Goal: Find specific page/section: Find specific page/section

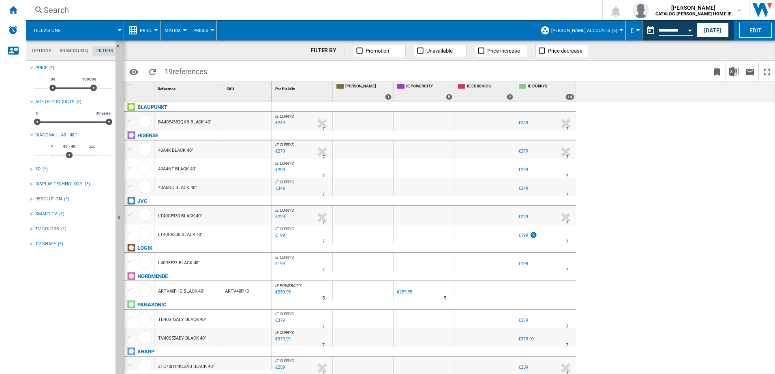
click at [56, 18] on div "Search Search 0 damien farmer CATALOG GOWAN HOME IE CATALOG GOWAN HOME IE My se…" at bounding box center [400, 10] width 749 height 20
click at [57, 11] on div "Search" at bounding box center [312, 9] width 537 height 11
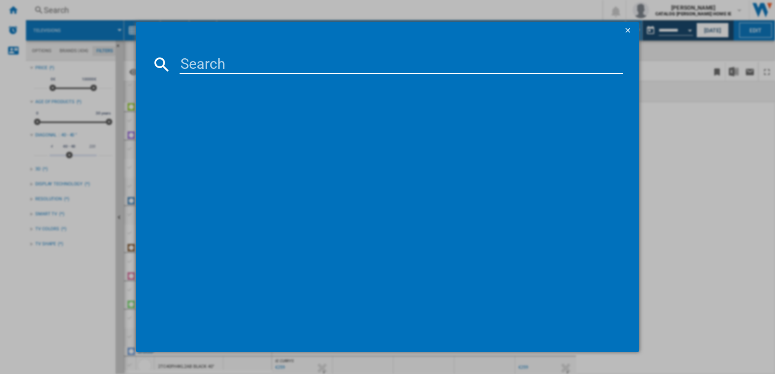
click at [209, 72] on input at bounding box center [402, 64] width 444 height 19
type input "rs840n4wfe"
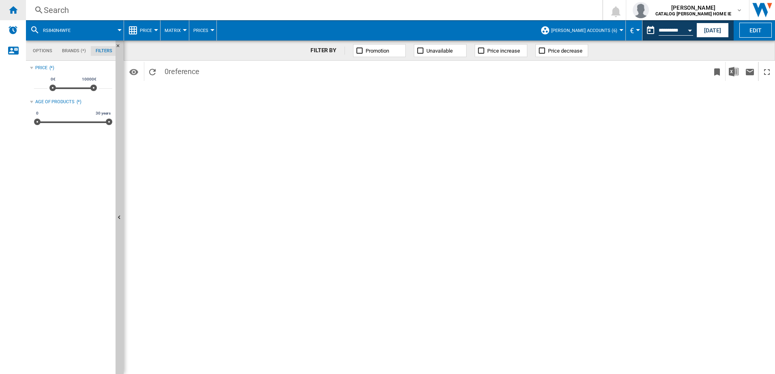
click at [9, 9] on ng-md-icon "Home" at bounding box center [13, 10] width 10 height 10
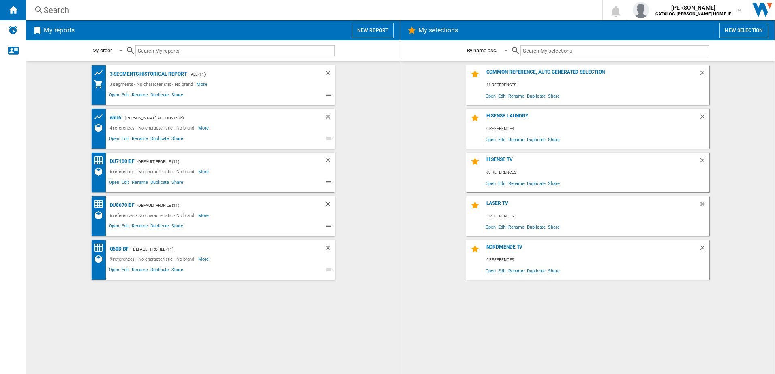
click at [83, 10] on div "Search" at bounding box center [312, 9] width 537 height 11
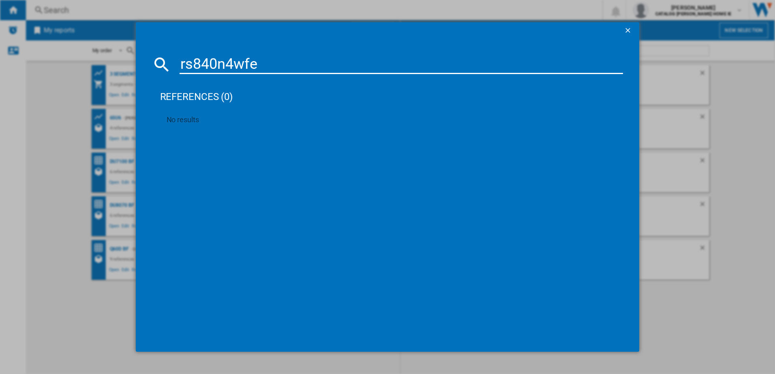
type input "rs840n4wfe"
click at [627, 28] on ng-md-icon "getI18NText('BUTTONS.CLOSE_DIALOG')" at bounding box center [629, 31] width 10 height 10
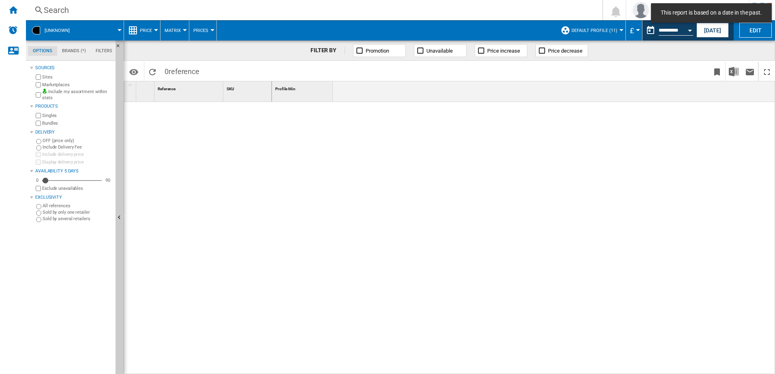
click at [74, 11] on div "Search" at bounding box center [312, 9] width 537 height 11
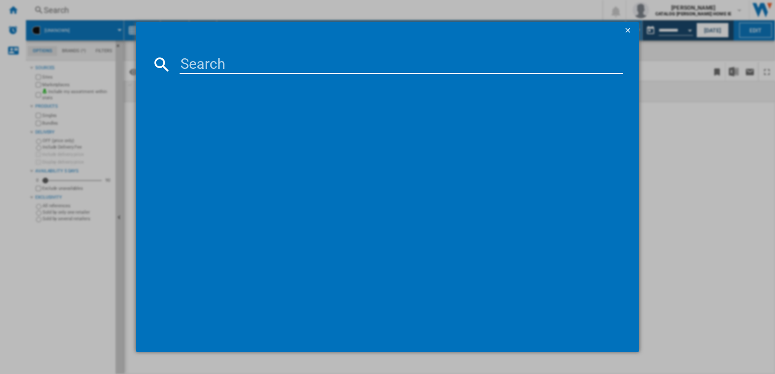
click at [225, 62] on input at bounding box center [402, 64] width 444 height 19
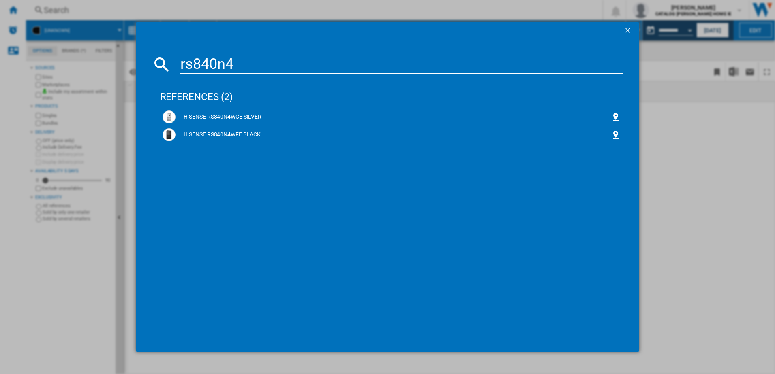
type input "rs840n4"
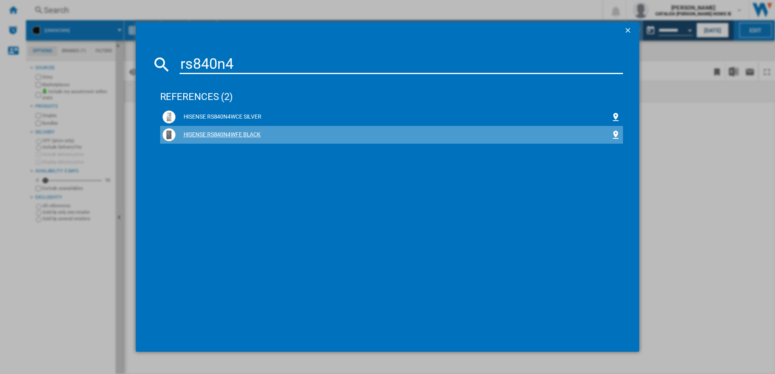
click at [229, 132] on div "HISENSE RS840N4WFE BLACK" at bounding box center [393, 135] width 436 height 8
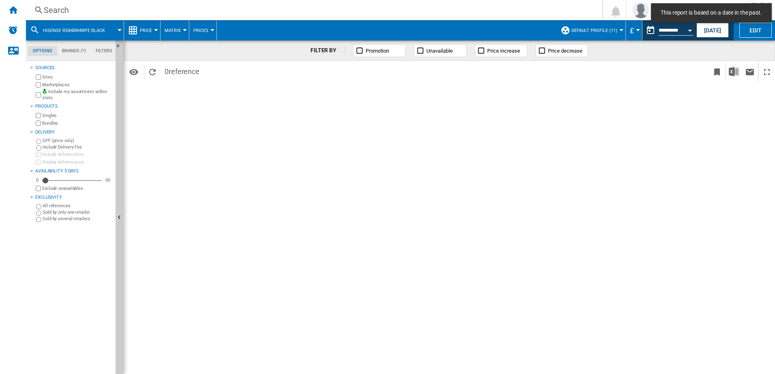
click at [635, 28] on button "£" at bounding box center [634, 30] width 8 height 20
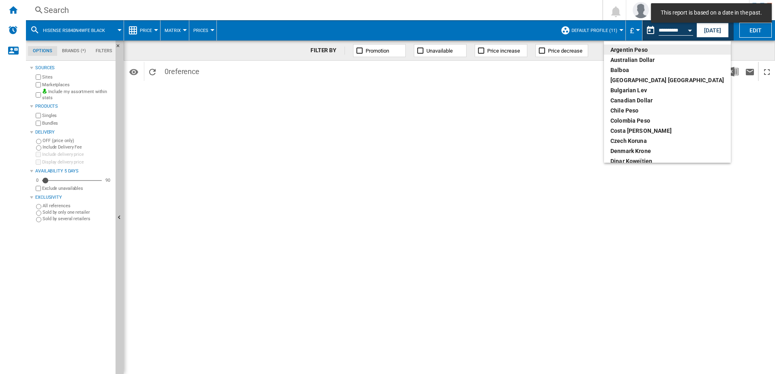
click at [721, 26] on md-backdrop at bounding box center [387, 187] width 775 height 374
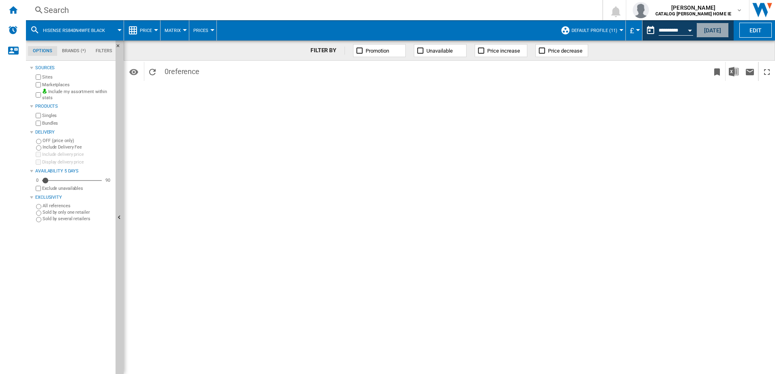
click at [716, 30] on button "[DATE]" at bounding box center [712, 30] width 32 height 15
click at [668, 29] on span "£" at bounding box center [669, 30] width 4 height 9
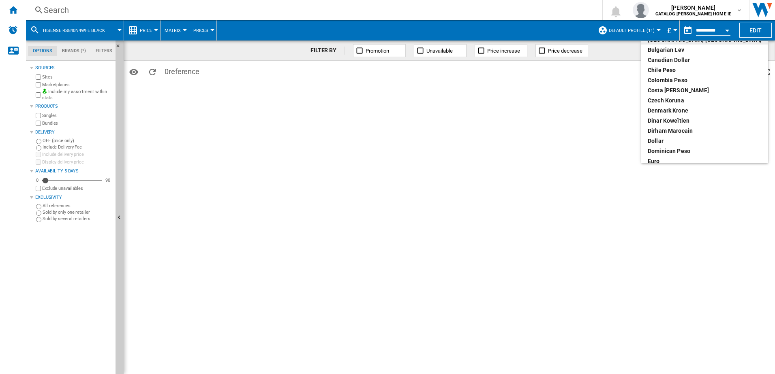
scroll to position [122, 0]
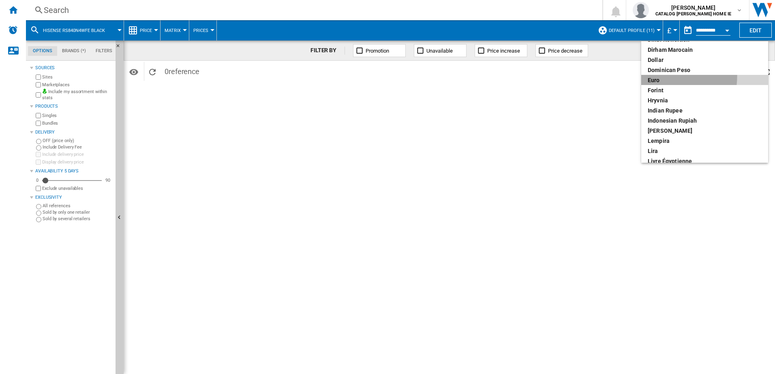
click at [663, 76] on div "euro" at bounding box center [705, 80] width 114 height 8
